Goal: Information Seeking & Learning: Learn about a topic

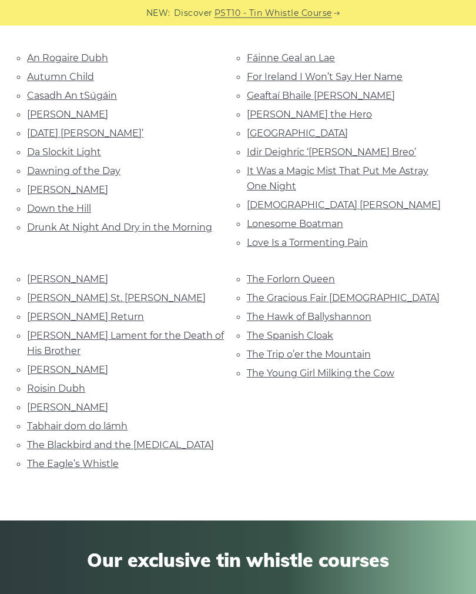
scroll to position [247, 0]
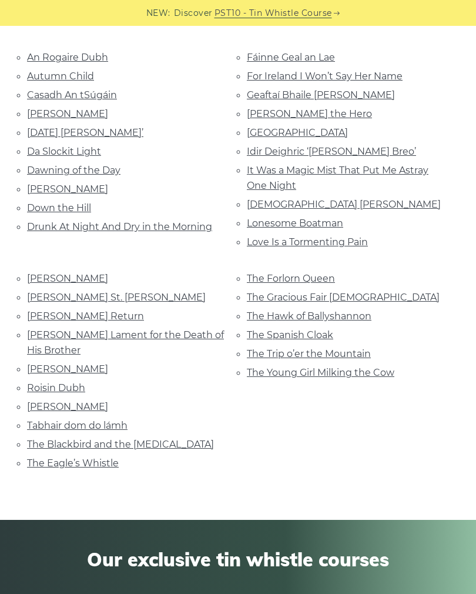
click at [190, 225] on link "Drunk At Night And Dry in the Morning" at bounding box center [119, 226] width 185 height 11
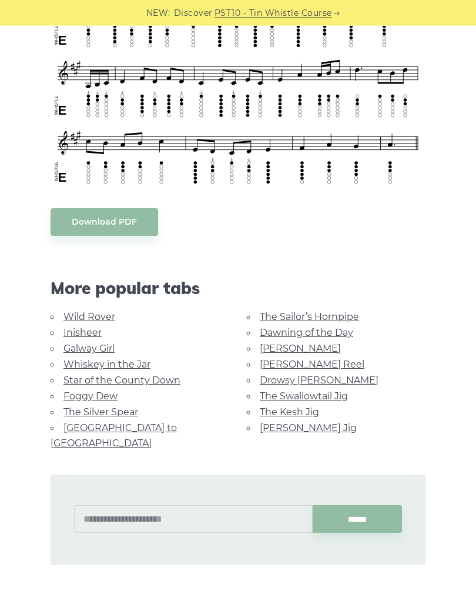
scroll to position [863, 0]
click at [101, 314] on link "Wild Rover" at bounding box center [89, 316] width 52 height 11
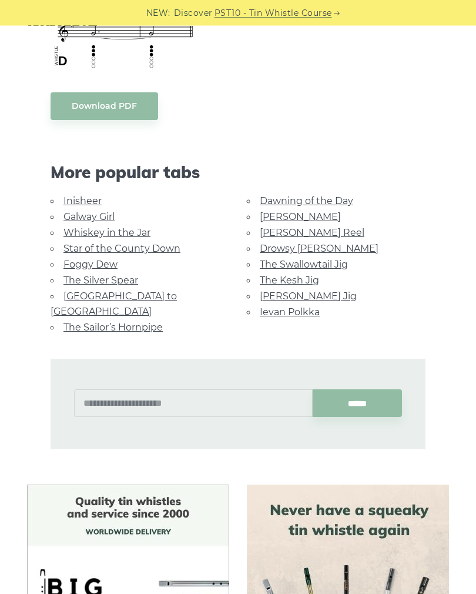
scroll to position [964, 0]
click at [165, 249] on link "Star of the County Down" at bounding box center [121, 247] width 117 height 11
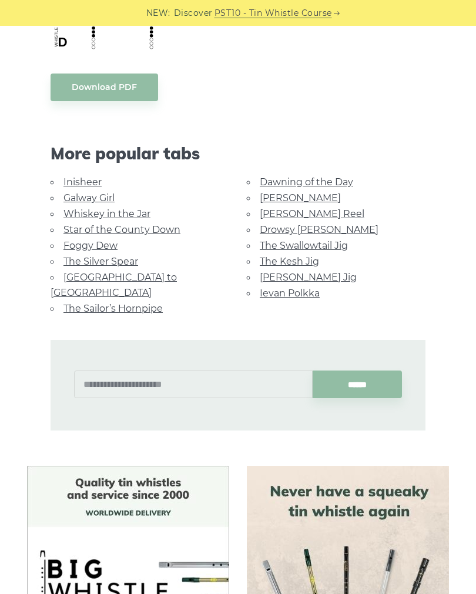
click at [321, 229] on link "Drowsy [PERSON_NAME]" at bounding box center [319, 229] width 119 height 11
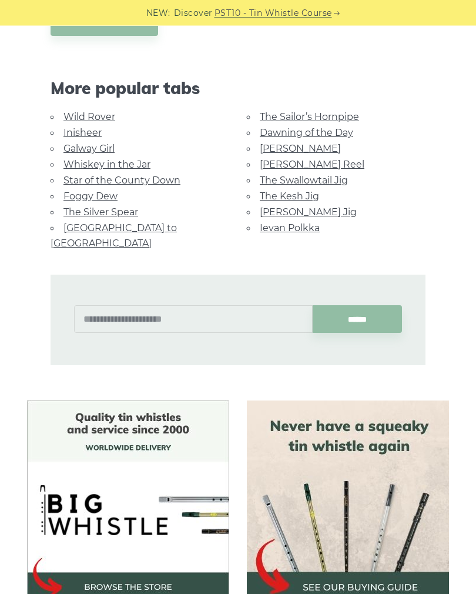
scroll to position [725, 0]
click at [345, 116] on link "The Sailor’s Hornpipe" at bounding box center [309, 116] width 99 height 11
